Goal: Transaction & Acquisition: Purchase product/service

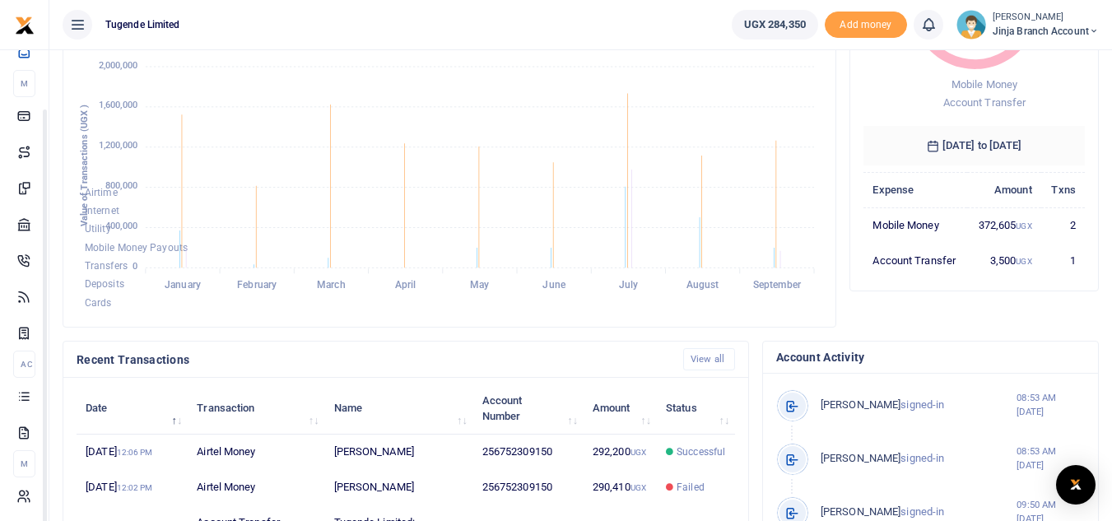
scroll to position [329, 0]
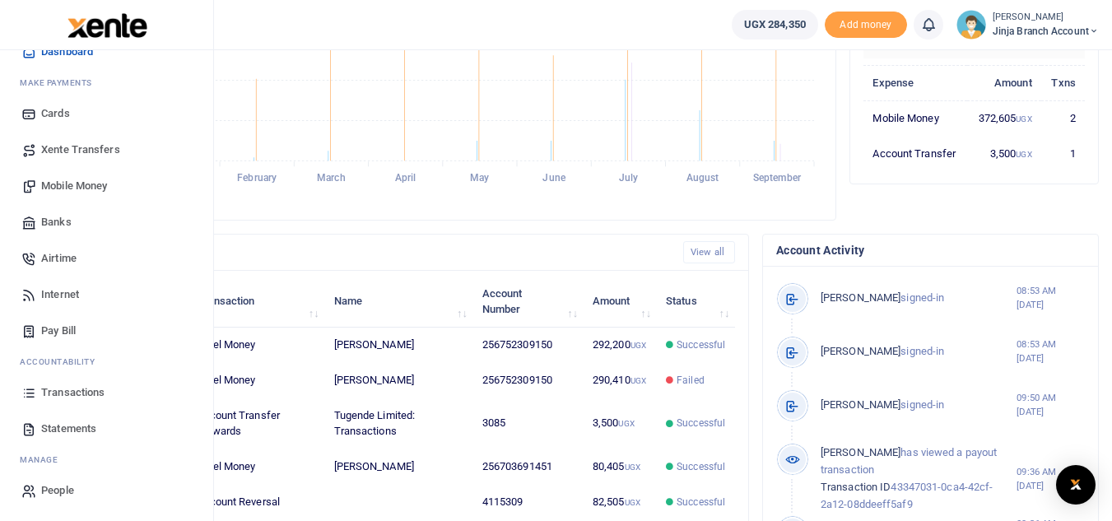
click at [60, 430] on span "Statements" at bounding box center [68, 428] width 55 height 16
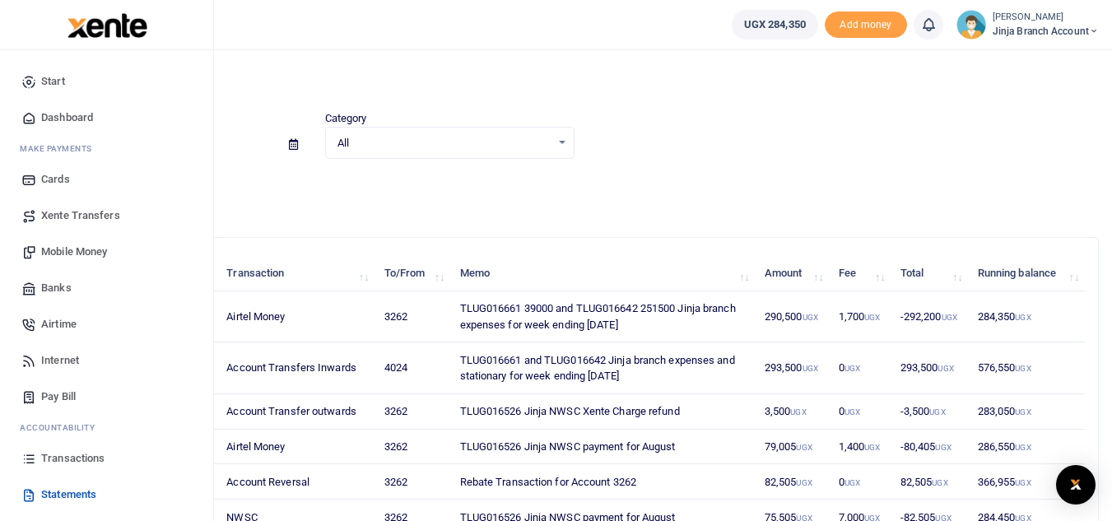
click at [88, 262] on link "Mobile Money" at bounding box center [106, 252] width 187 height 36
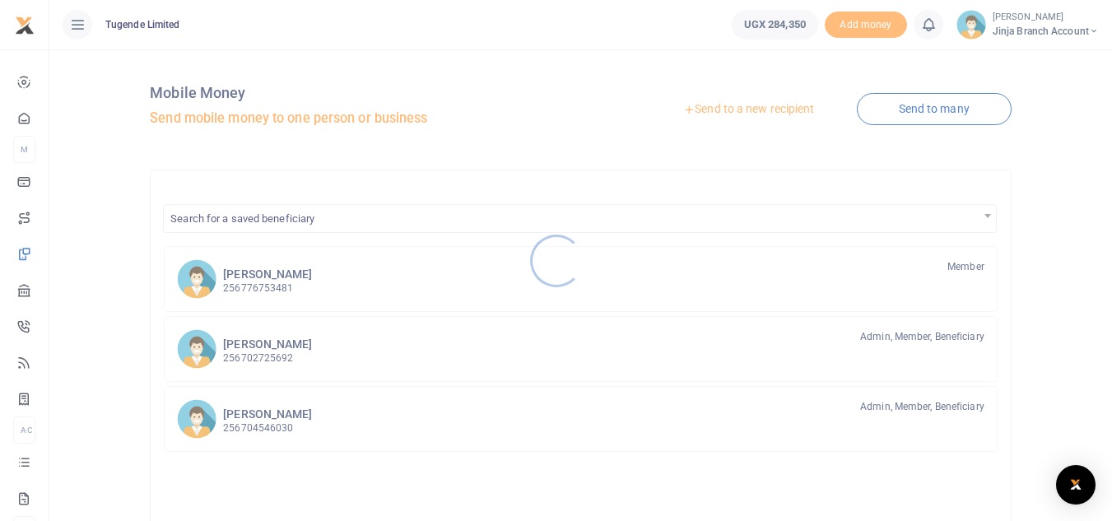
click at [741, 111] on div at bounding box center [556, 260] width 1112 height 521
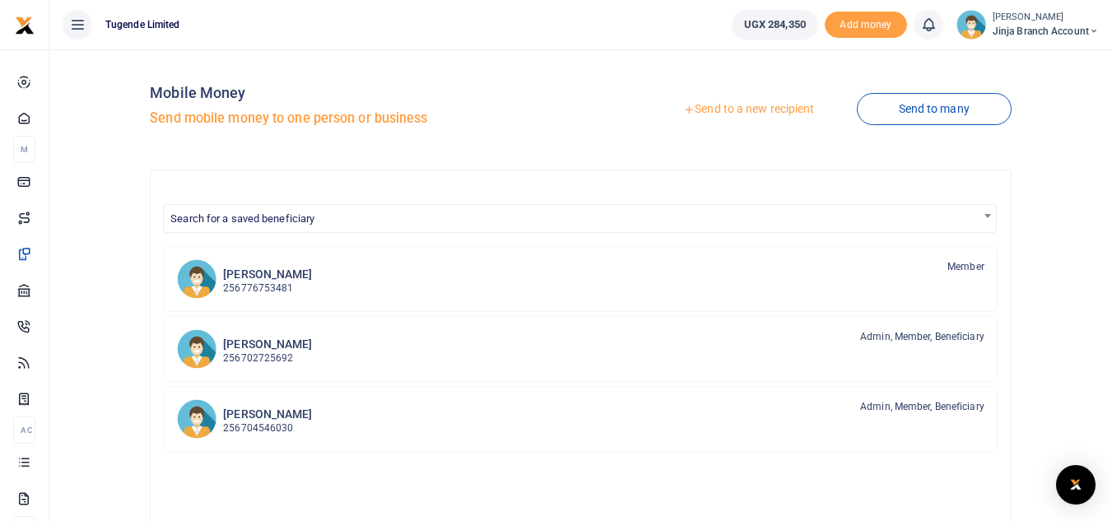
click at [746, 111] on link "Send to a new recipient" at bounding box center [748, 110] width 215 height 30
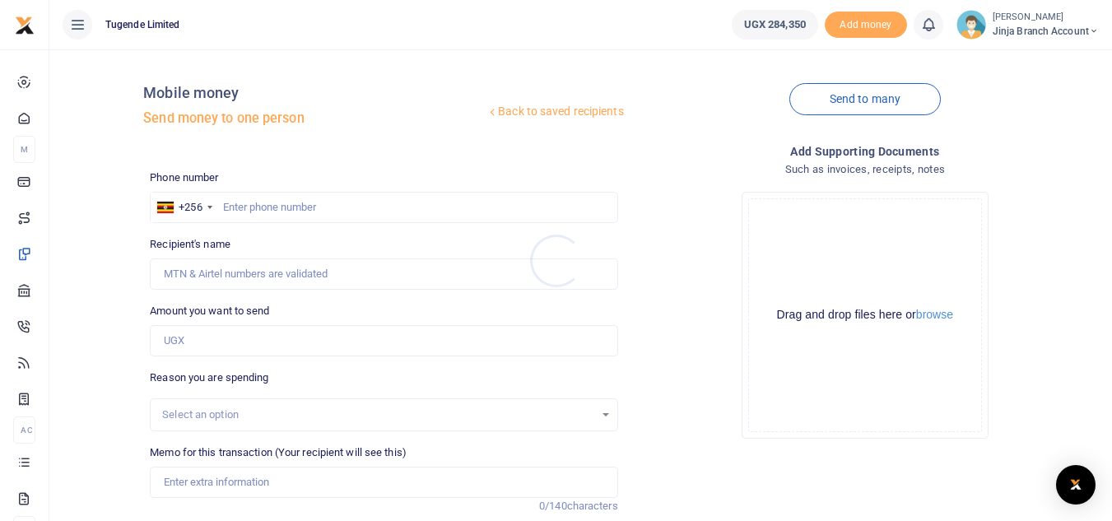
click at [235, 202] on div at bounding box center [556, 260] width 1112 height 521
click at [233, 216] on input "text" at bounding box center [383, 207] width 467 height 31
type input "703691451"
type input "[PERSON_NAME]"
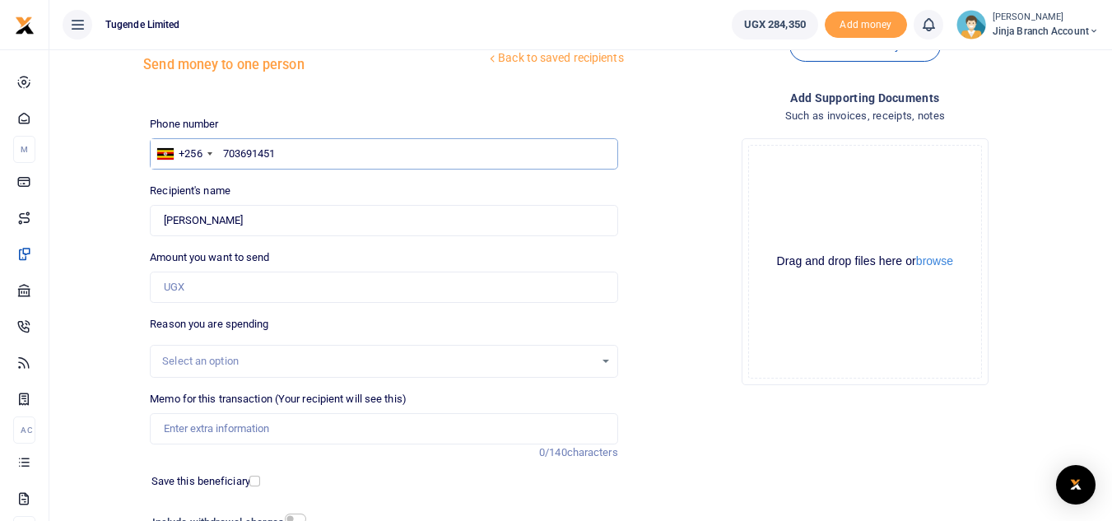
scroll to position [82, 0]
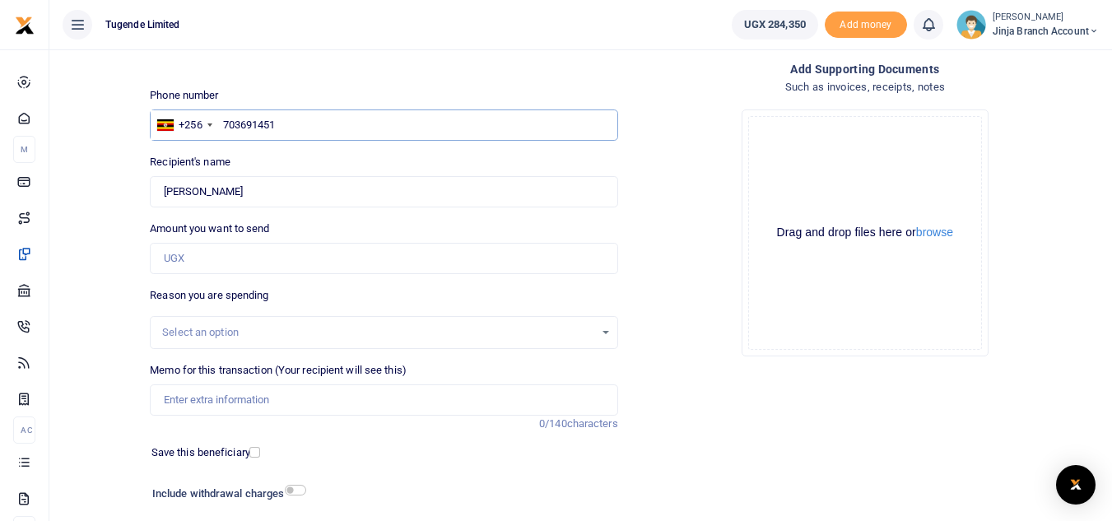
type input "703691451"
click at [175, 263] on input "Amount you want to send" at bounding box center [383, 258] width 467 height 31
type input "45,949"
click at [211, 327] on div "Select an option" at bounding box center [377, 332] width 431 height 16
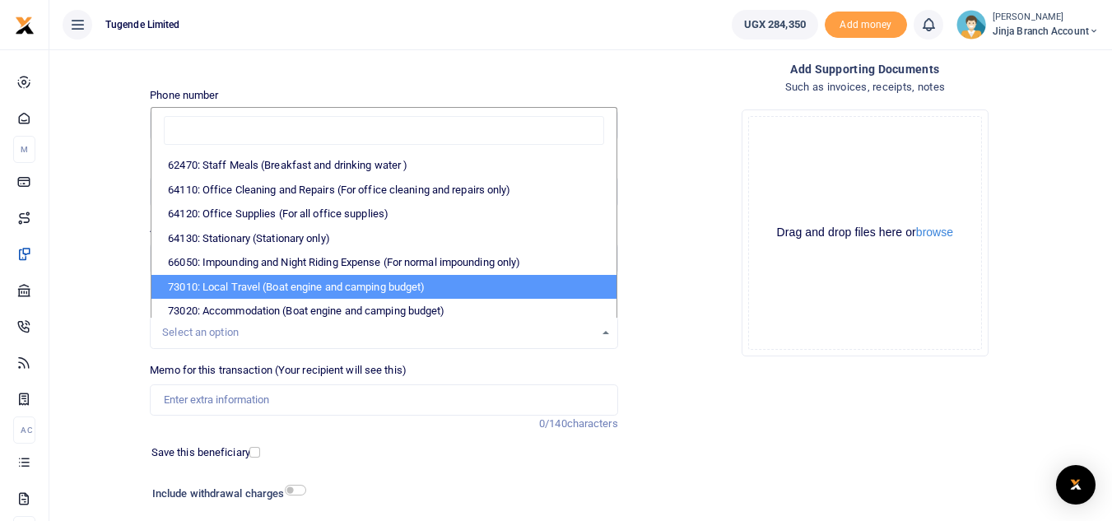
scroll to position [321, 0]
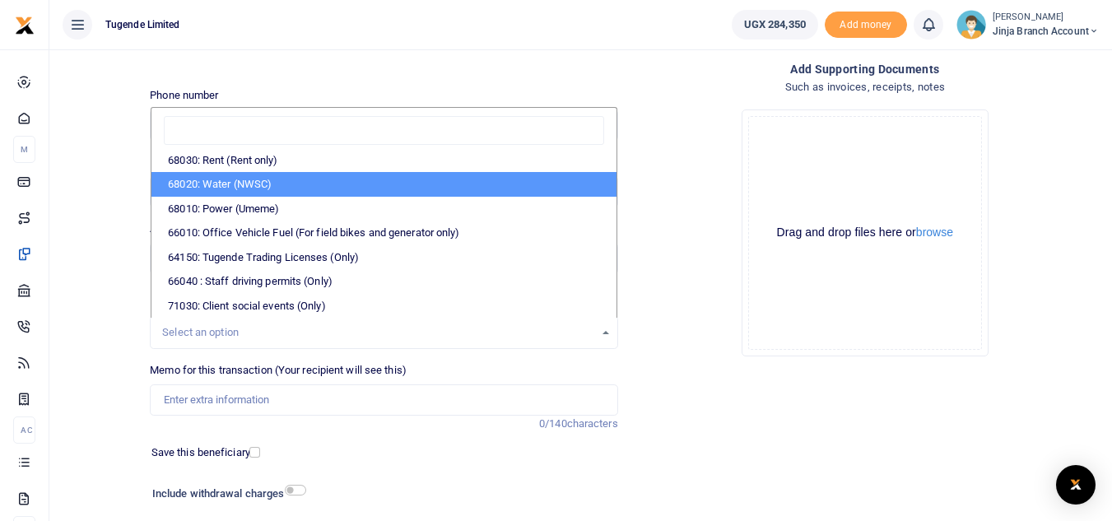
click at [261, 188] on li "68020: Water (NWSC)" at bounding box center [383, 184] width 464 height 25
select select "38"
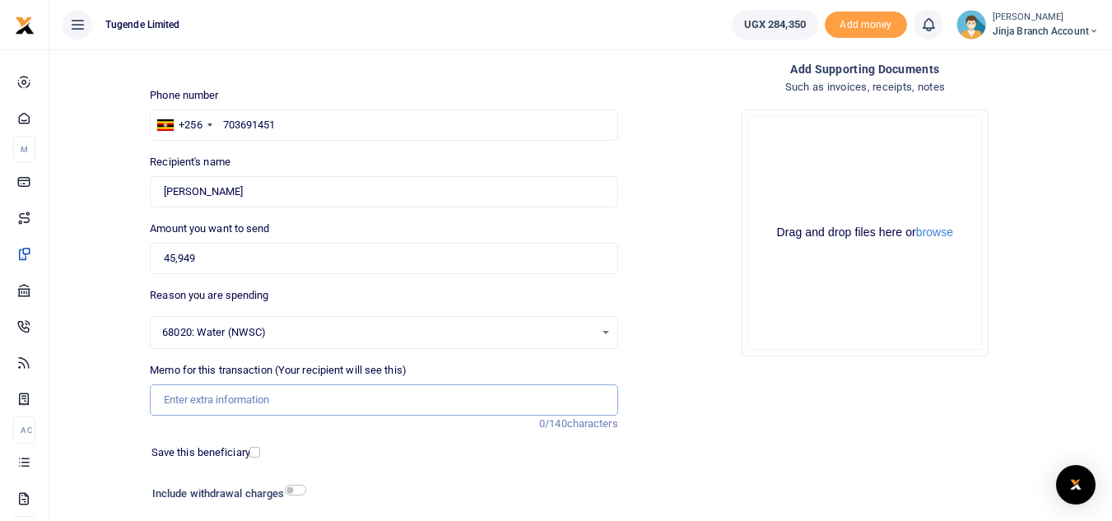
click at [227, 399] on input "Memo for this transaction (Your recipient will see this)" at bounding box center [383, 399] width 467 height 31
paste input "TLUG-016765"
click at [193, 401] on input "TLUG-016765" at bounding box center [383, 399] width 467 height 31
click at [275, 403] on input "TLUG016765" at bounding box center [383, 399] width 467 height 31
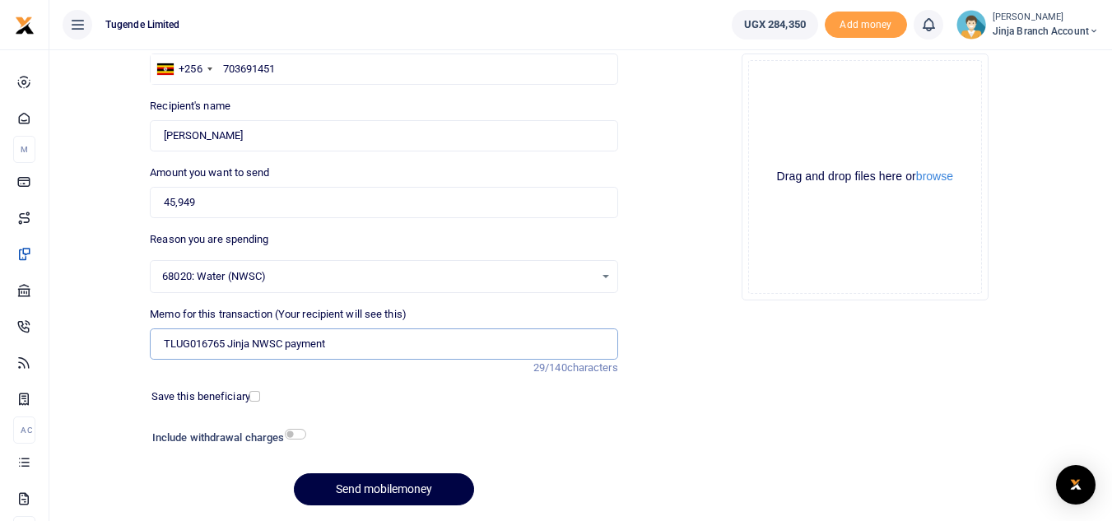
scroll to position [192, 0]
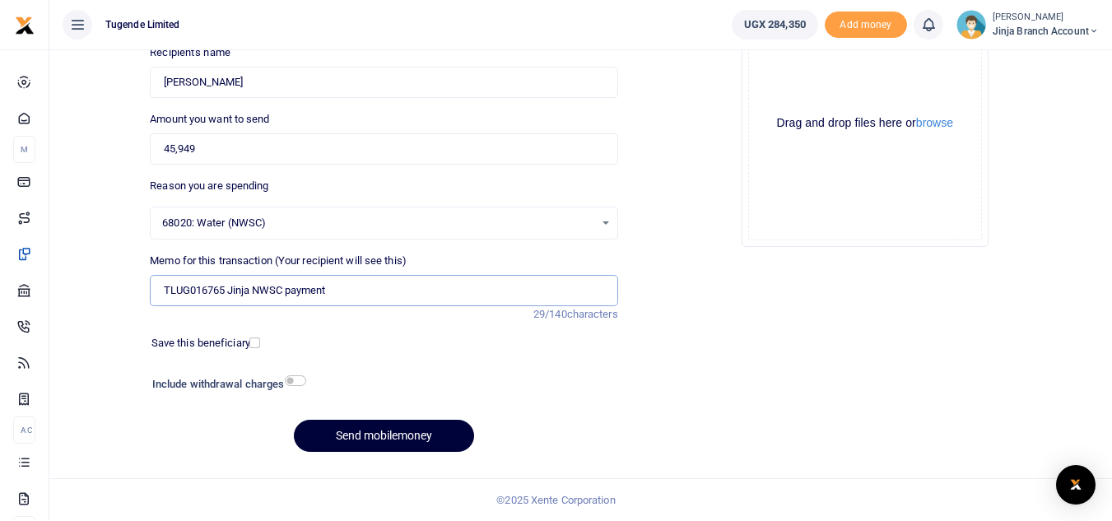
type input "TLUG016765 Jinja NWSC payment"
click at [371, 435] on button "Send mobilemoney" at bounding box center [384, 436] width 180 height 32
